Goal: Navigation & Orientation: Find specific page/section

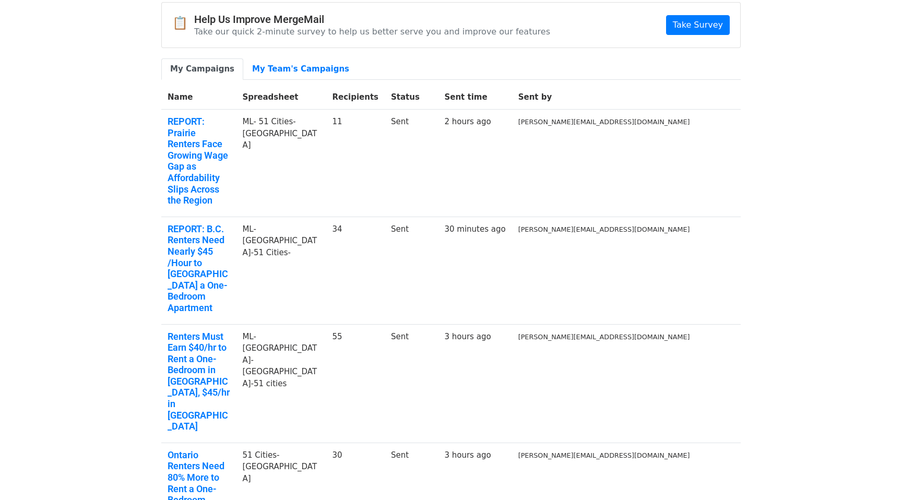
scroll to position [55, 0]
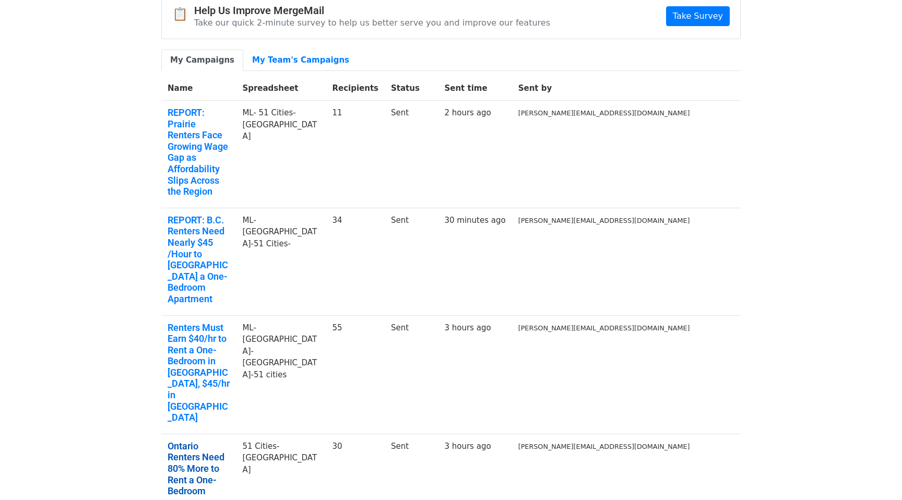
click at [196, 441] on link "Ontario Renters Need 80% More to Rent a One-Bedroom" at bounding box center [199, 469] width 62 height 56
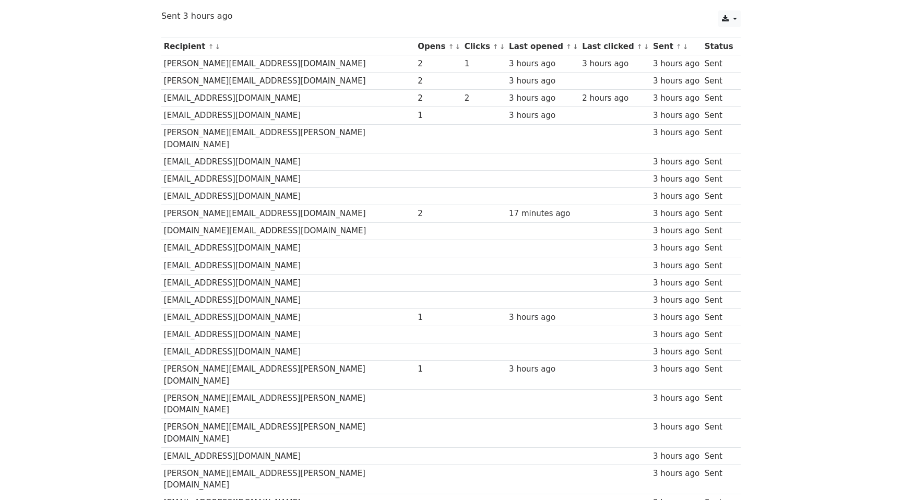
scroll to position [61, 0]
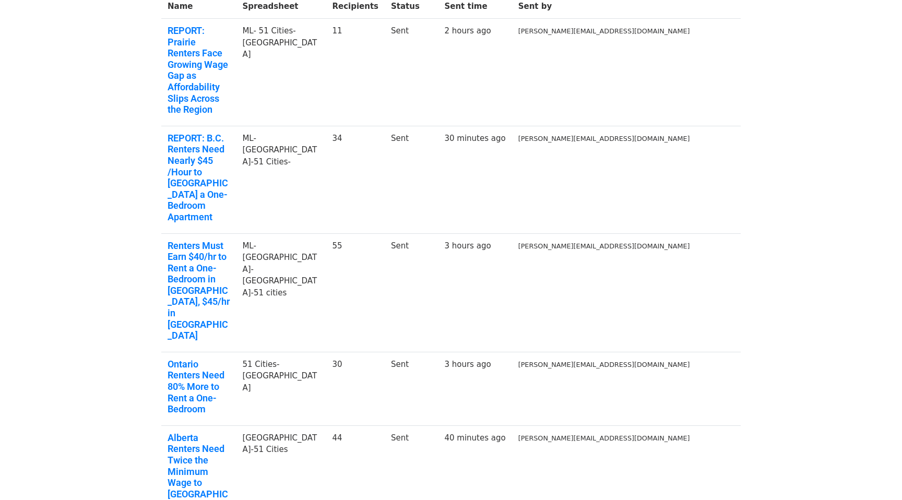
scroll to position [138, 0]
click at [222, 240] on link "Renters Must Earn $40/hr to Rent a One-Bedroom in [GEOGRAPHIC_DATA], $45/hr in …" at bounding box center [199, 290] width 62 height 101
